Goal: Use online tool/utility: Utilize a website feature to perform a specific function

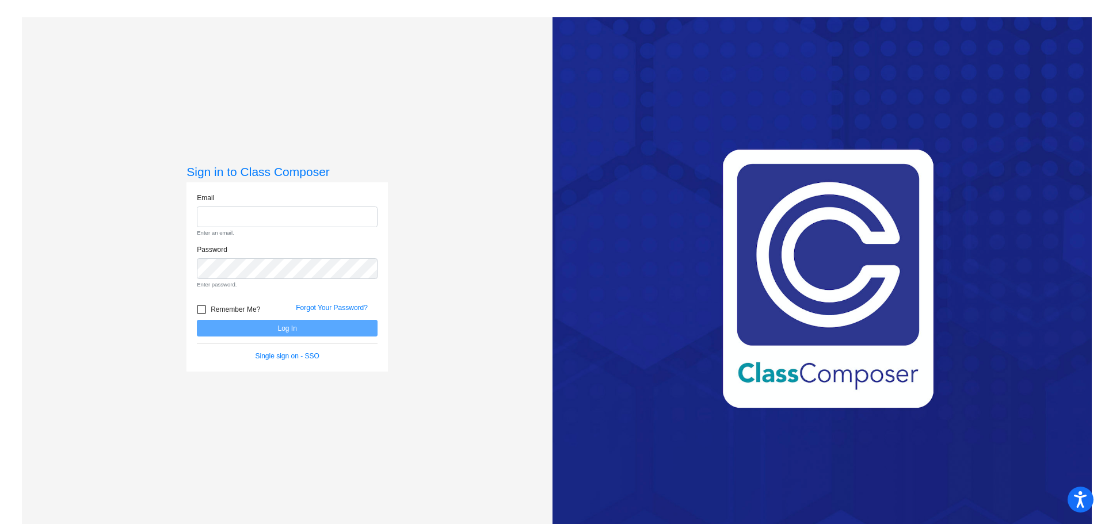
type input "[EMAIL_ADDRESS][DOMAIN_NAME]"
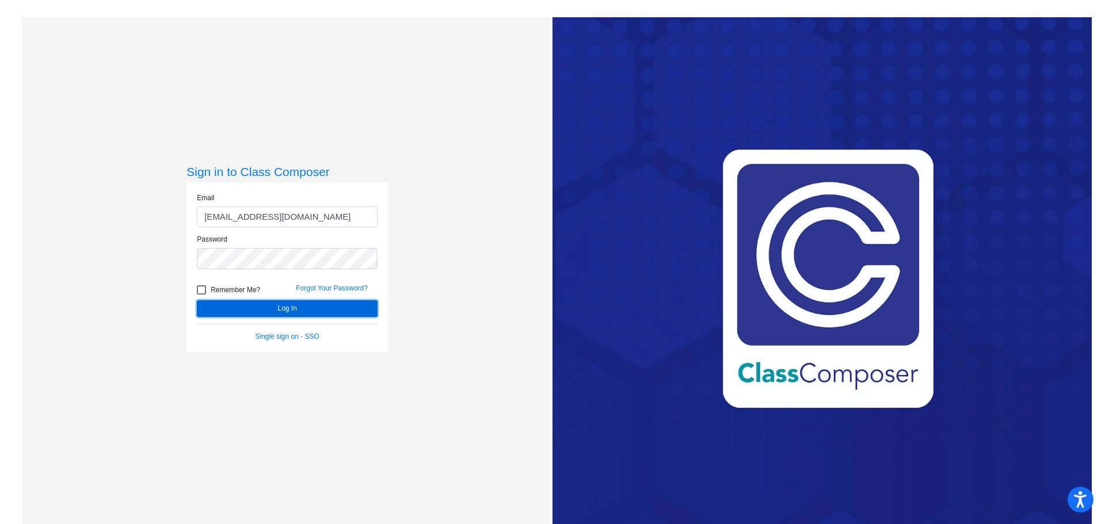
click at [243, 325] on form "Email [EMAIL_ADDRESS][DOMAIN_NAME] Password Remember Me? Forgot Your Password? …" at bounding box center [287, 267] width 181 height 149
click at [257, 310] on button "Log In" at bounding box center [287, 308] width 181 height 17
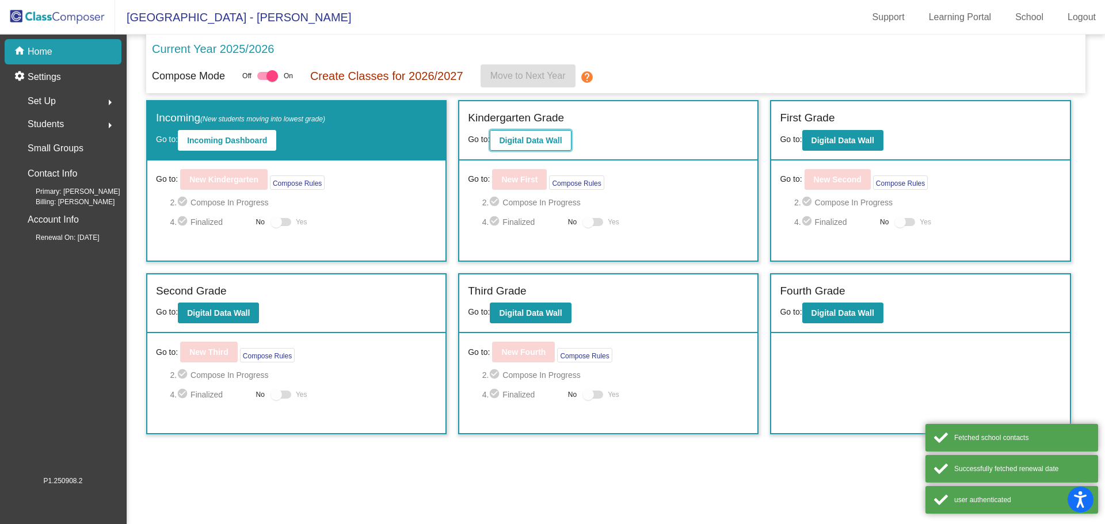
click at [550, 139] on b "Digital Data Wall" at bounding box center [530, 140] width 63 height 9
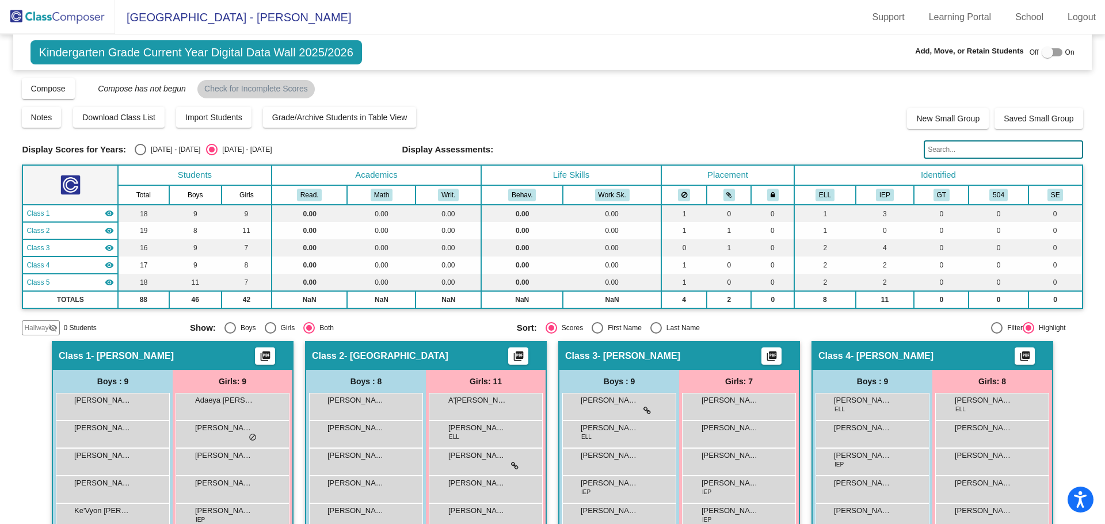
click at [598, 325] on div "Select an option" at bounding box center [598, 328] width 12 height 12
click at [597, 334] on input "First Name" at bounding box center [597, 334] width 1 height 1
radio input "true"
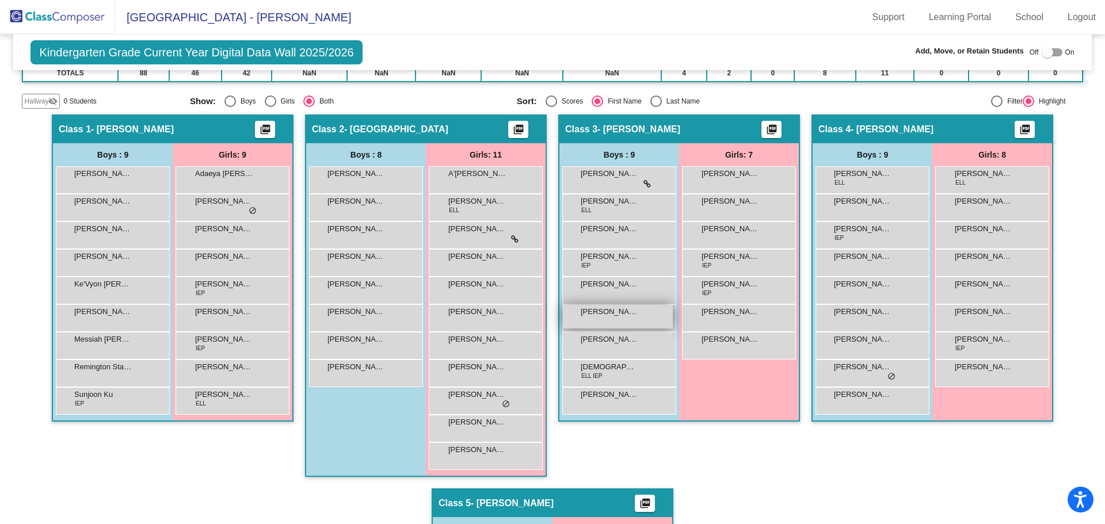
scroll to position [230, 0]
